Goal: Information Seeking & Learning: Learn about a topic

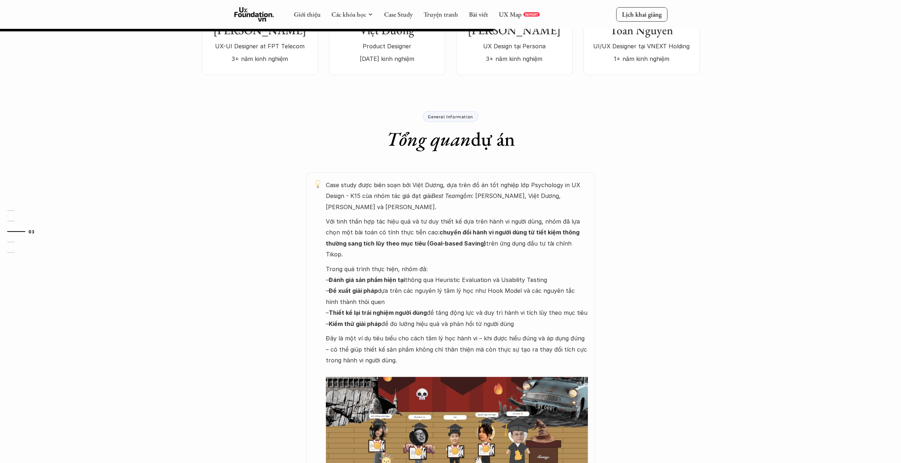
scroll to position [253, 0]
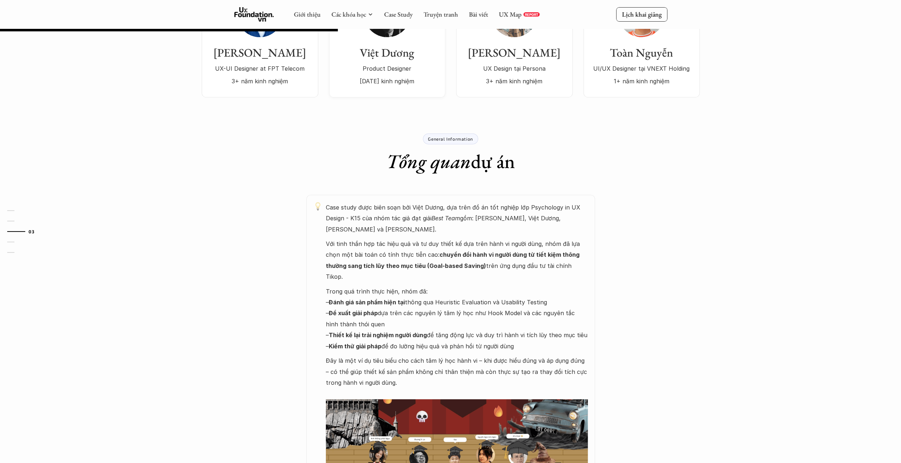
click at [401, 2] on div "Giới thiệu Các khóa học Case Study Truyện tranh Bài viết UX Map REPORT Lịch kha…" at bounding box center [450, 14] width 901 height 29
click at [404, 12] on link "Case Study" at bounding box center [398, 14] width 29 height 8
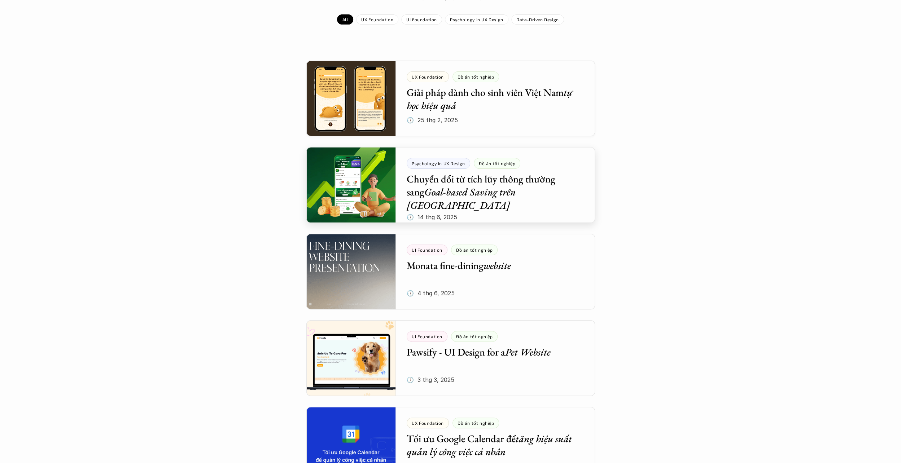
scroll to position [108, 0]
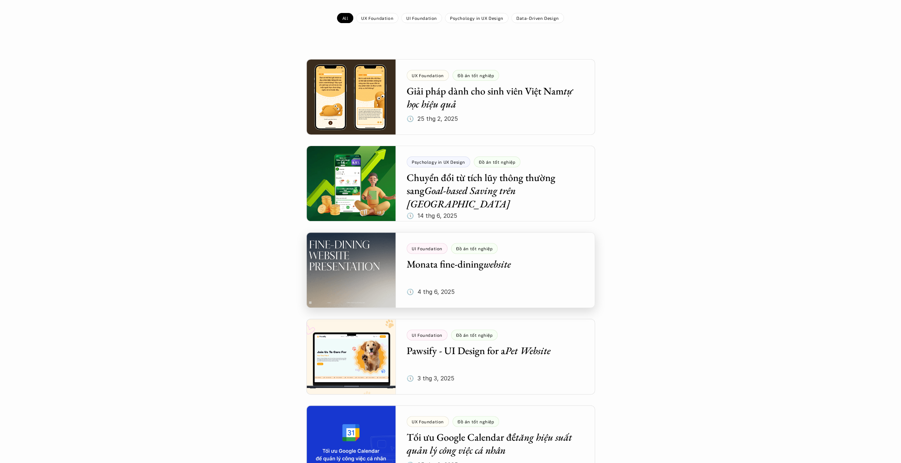
click at [533, 265] on div at bounding box center [450, 270] width 289 height 76
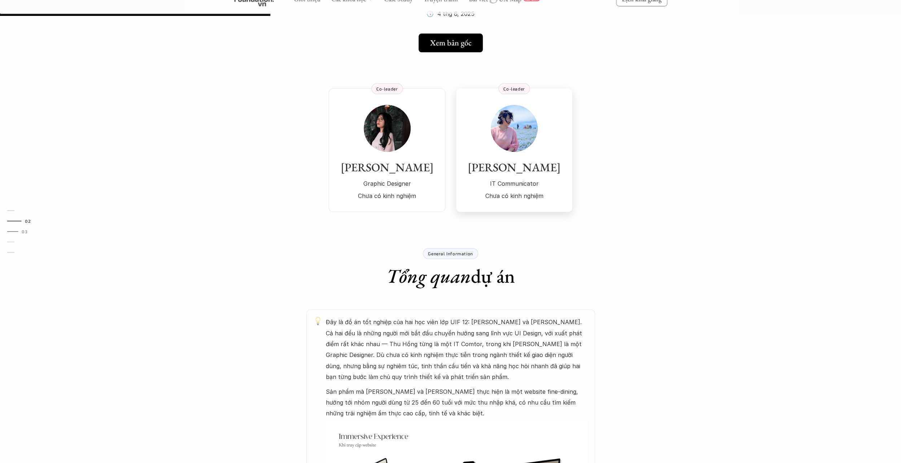
scroll to position [180, 0]
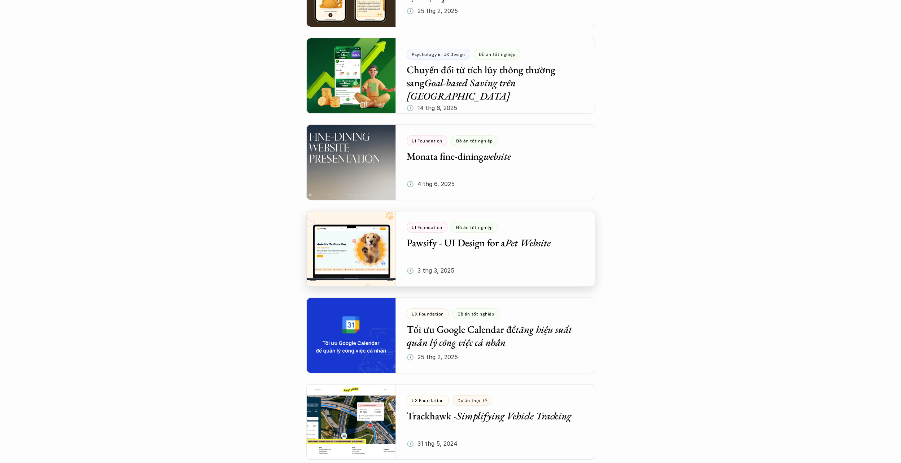
scroll to position [217, 0]
click at [535, 260] on div at bounding box center [450, 249] width 289 height 76
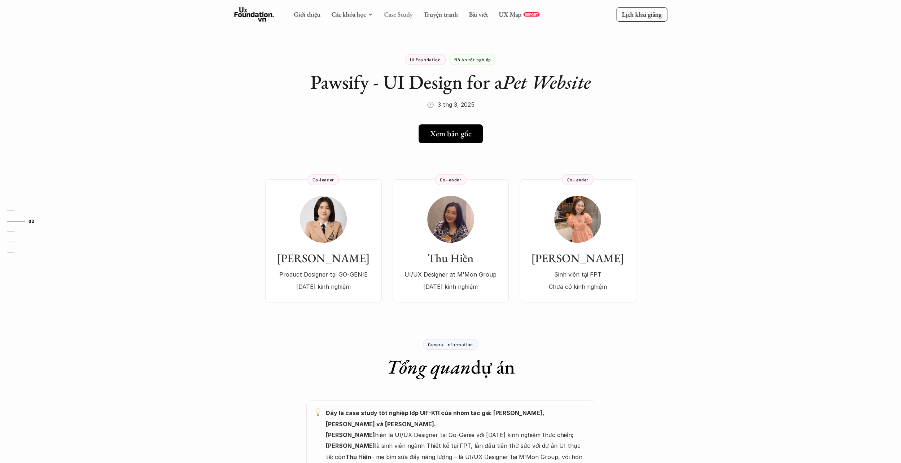
click at [398, 16] on link "Case Study" at bounding box center [398, 14] width 29 height 8
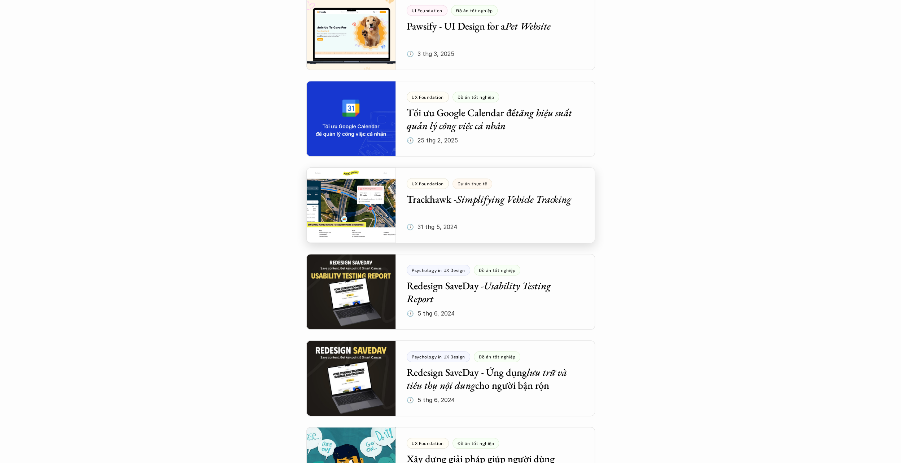
scroll to position [613, 0]
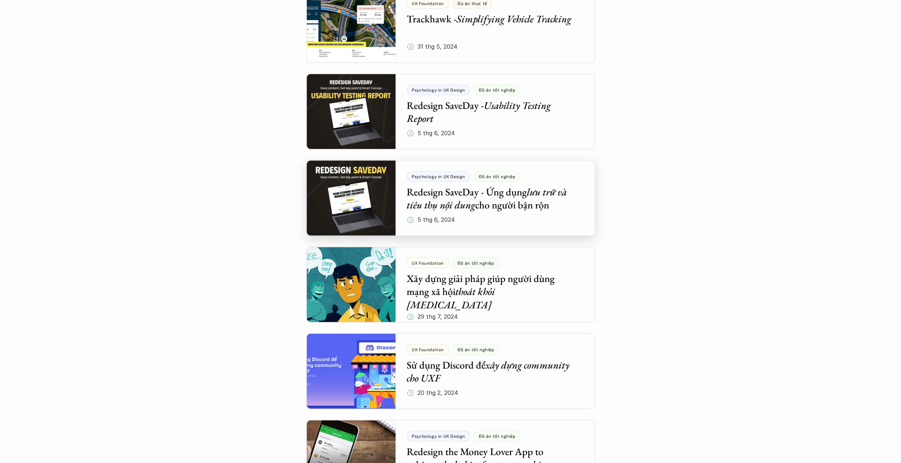
click at [520, 210] on div at bounding box center [450, 198] width 289 height 76
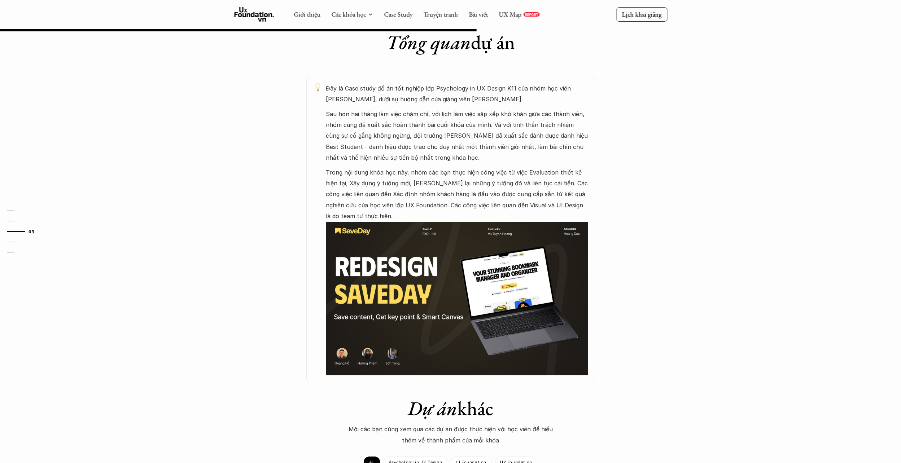
scroll to position [361, 0]
